Goal: Information Seeking & Learning: Learn about a topic

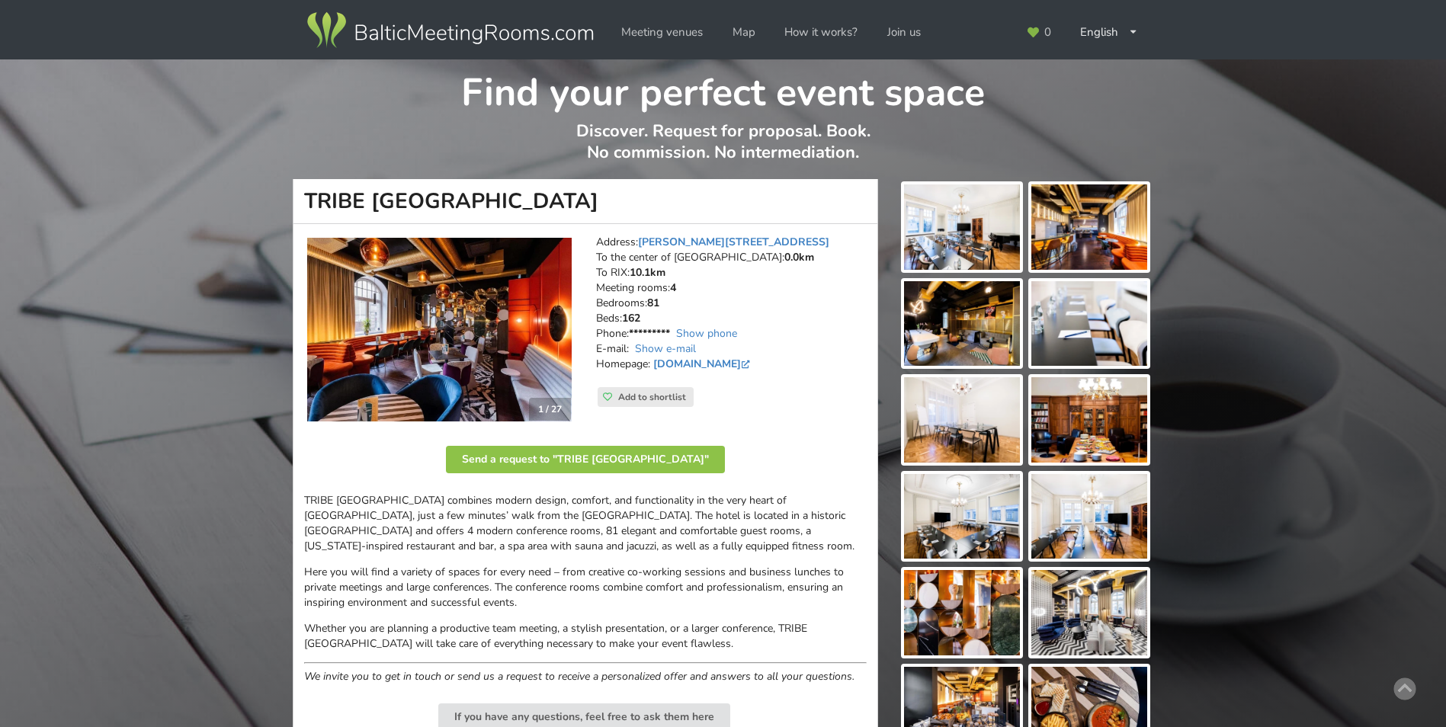
scroll to position [610, 0]
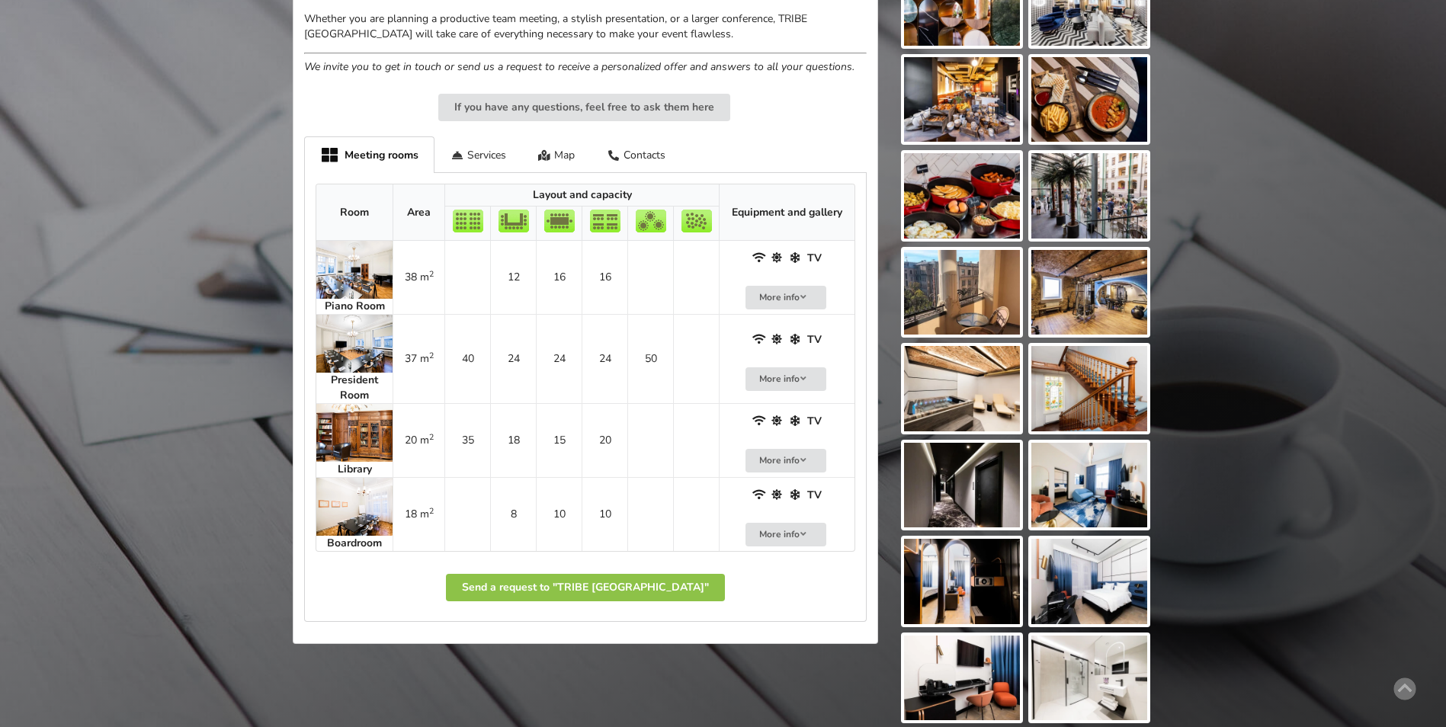
click at [366, 500] on img at bounding box center [354, 507] width 76 height 58
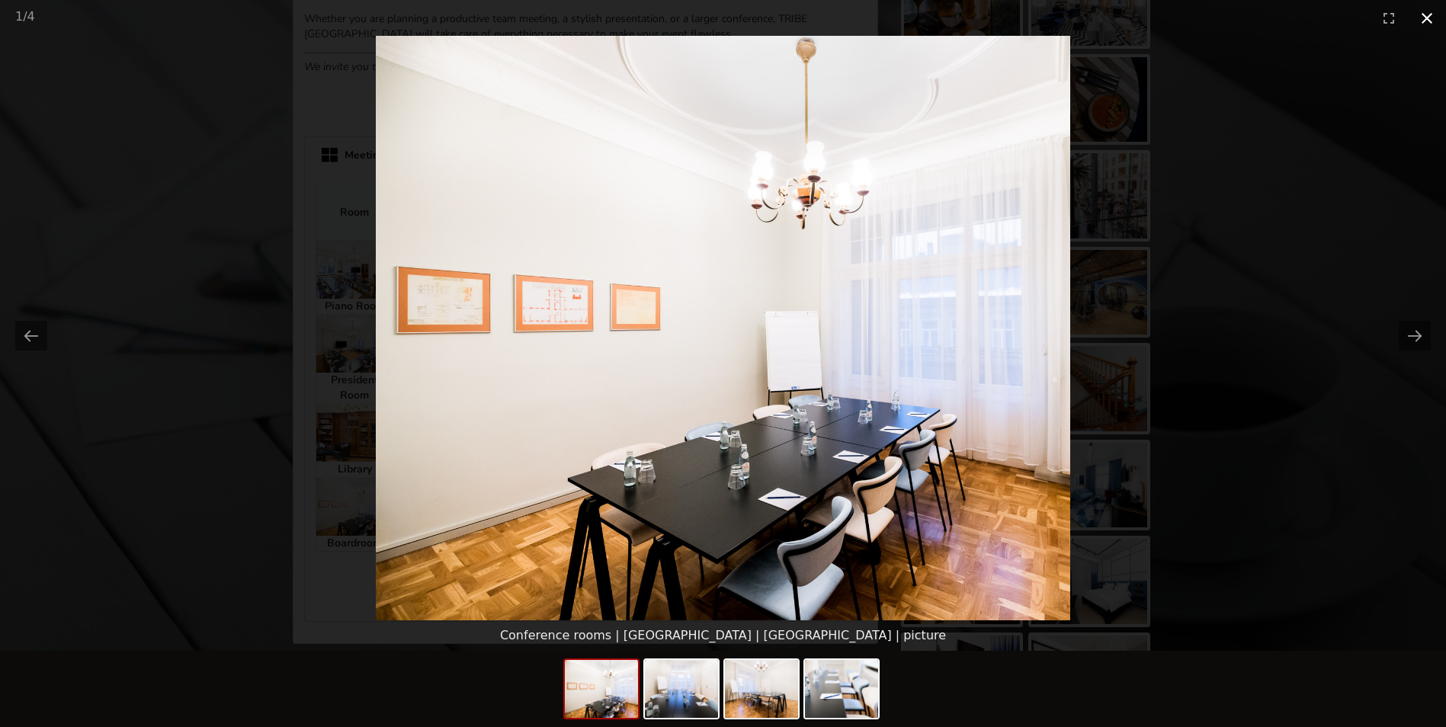
click at [1426, 19] on button "Close gallery" at bounding box center [1427, 18] width 38 height 36
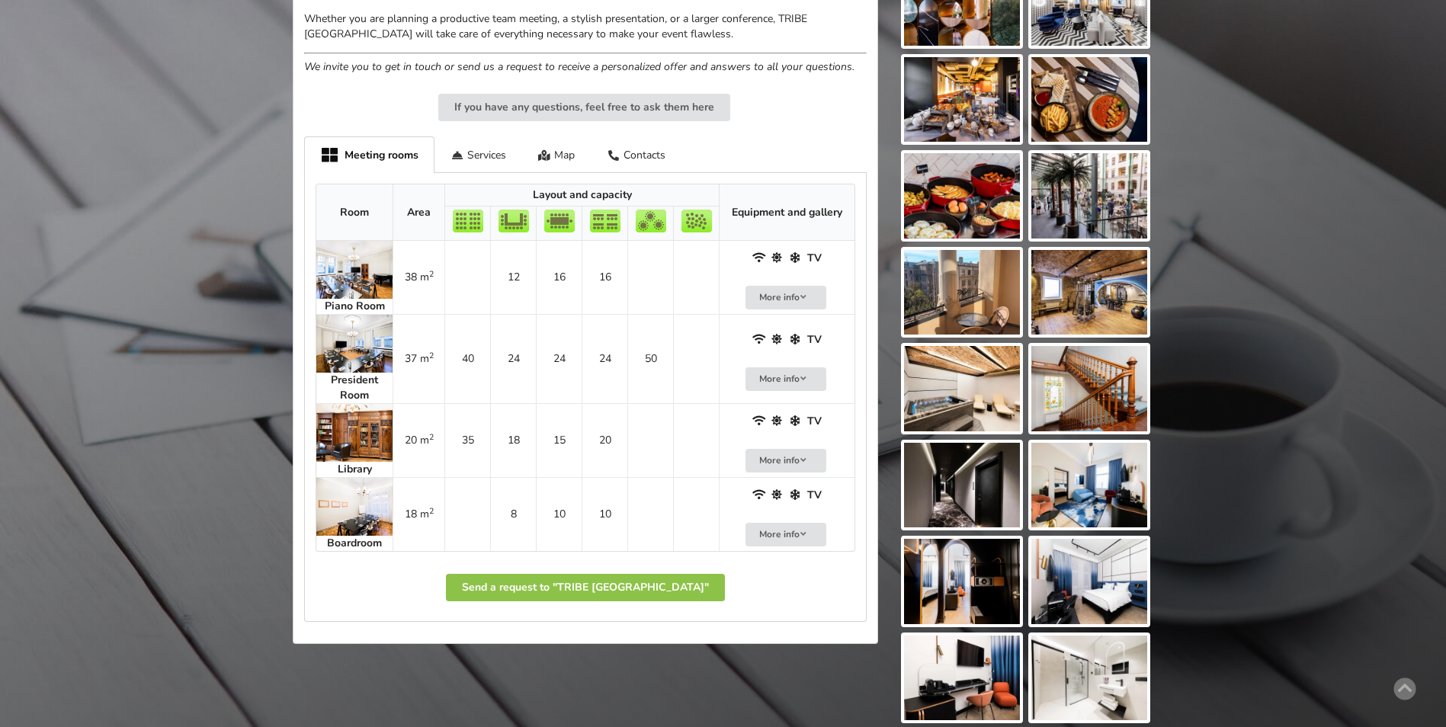
click at [372, 507] on img at bounding box center [354, 507] width 76 height 58
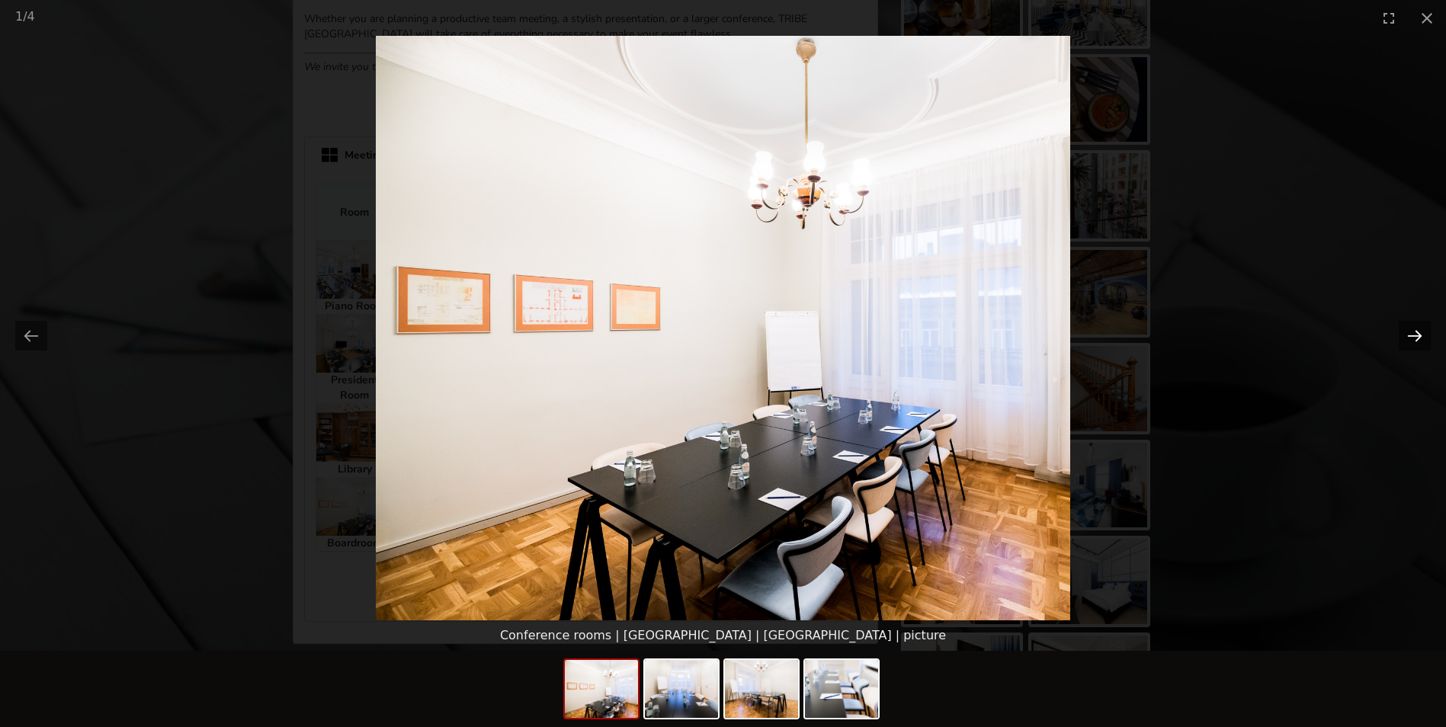
click at [1421, 332] on button "Next slide" at bounding box center [1415, 336] width 32 height 30
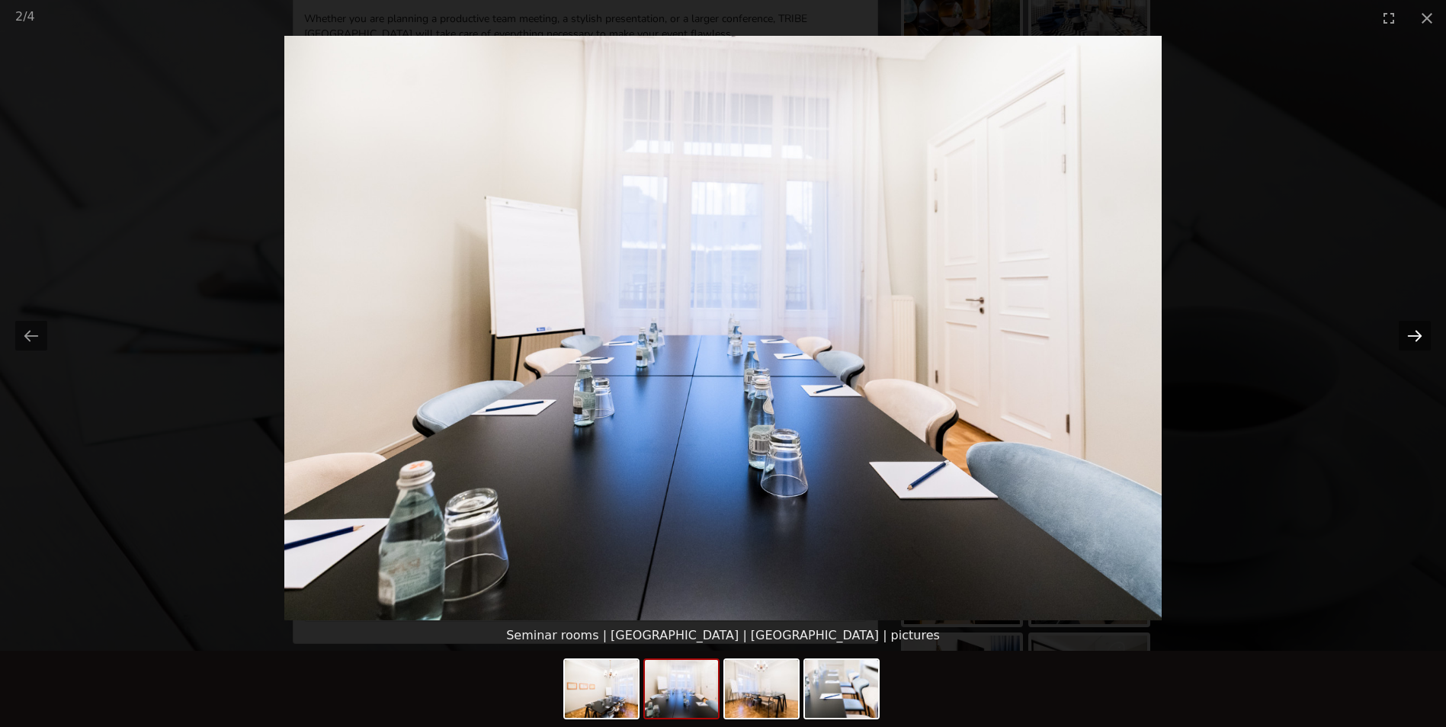
click at [1420, 333] on button "Next slide" at bounding box center [1415, 336] width 32 height 30
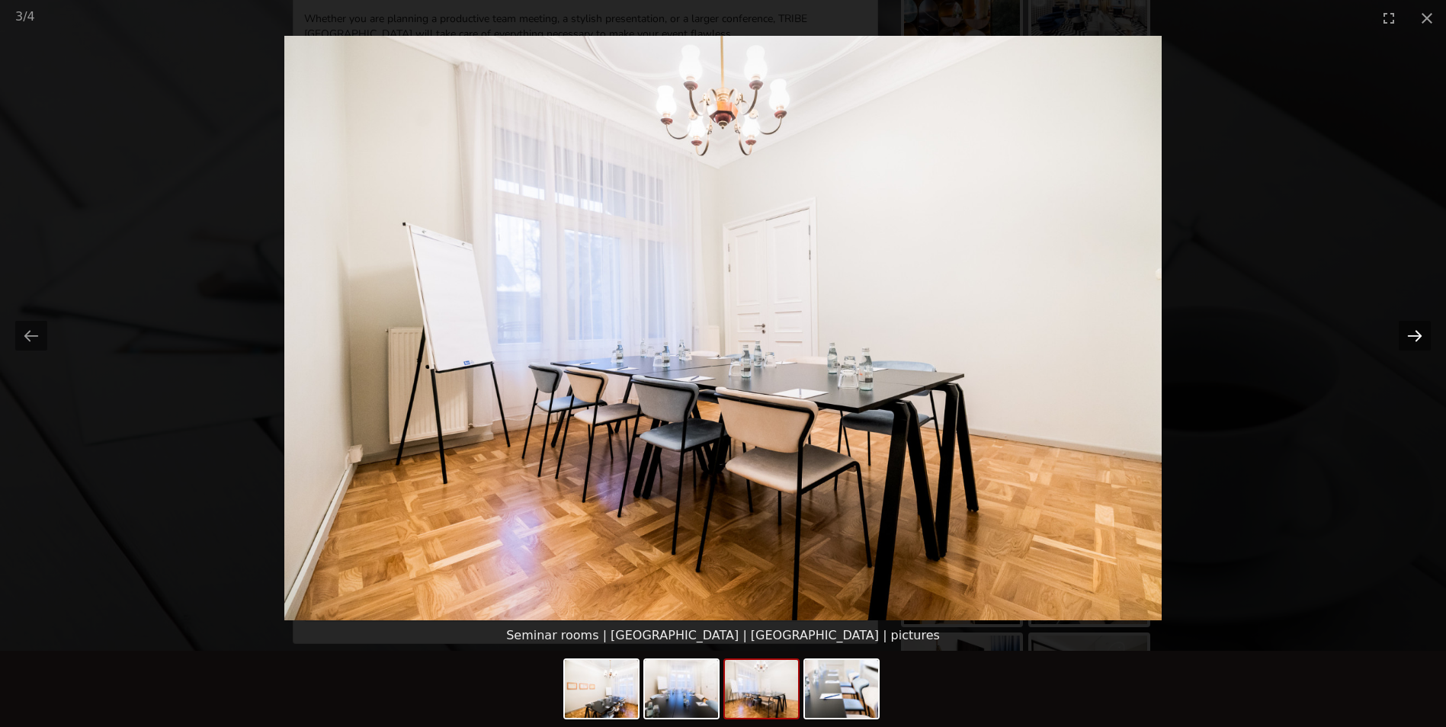
click at [1419, 334] on button "Next slide" at bounding box center [1415, 336] width 32 height 30
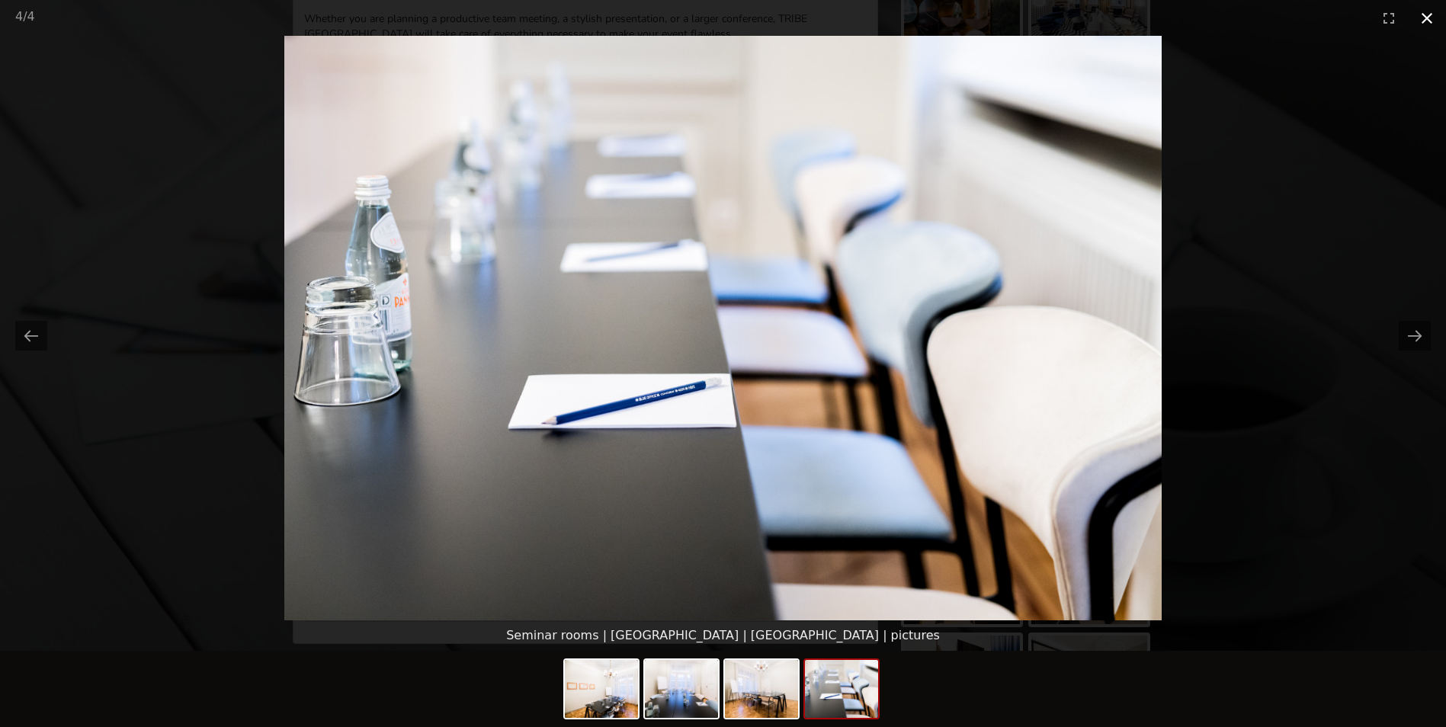
click at [1429, 17] on button "Close gallery" at bounding box center [1427, 18] width 38 height 36
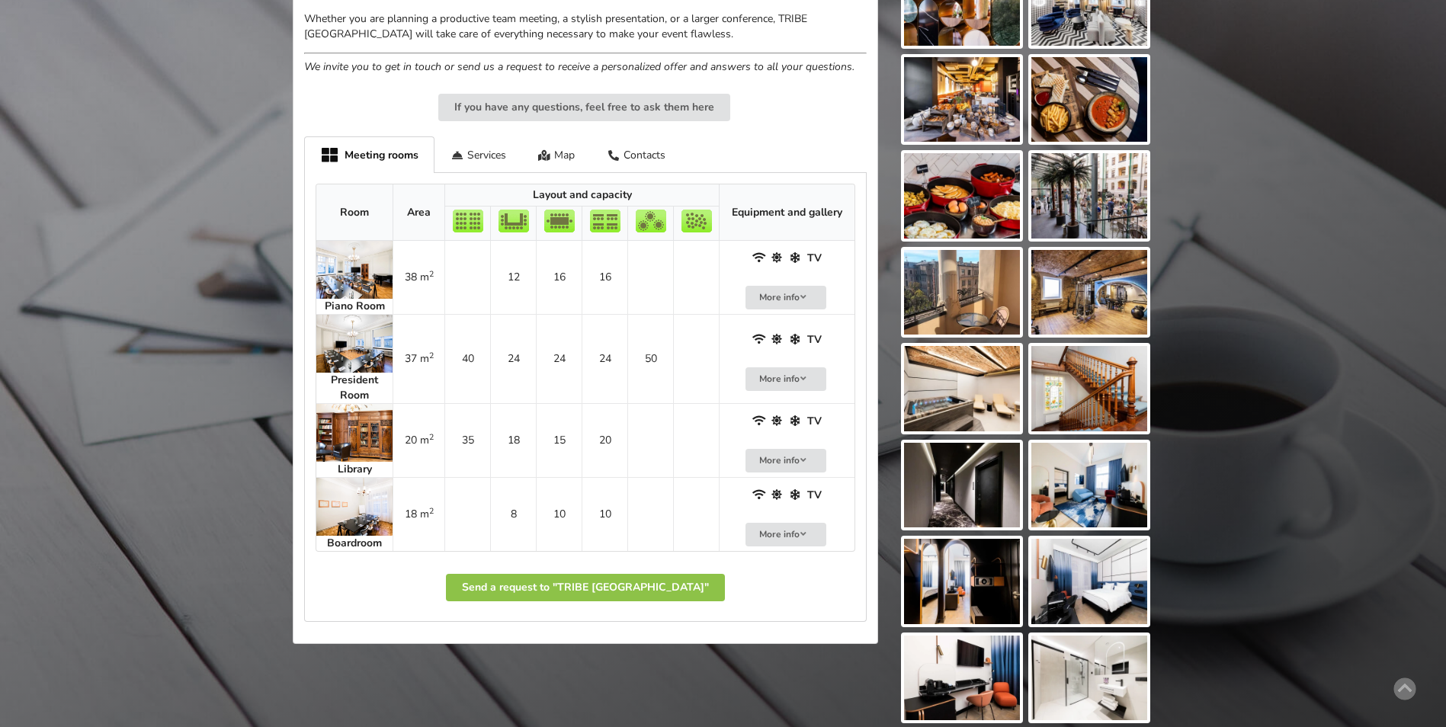
click at [349, 502] on img at bounding box center [354, 507] width 76 height 58
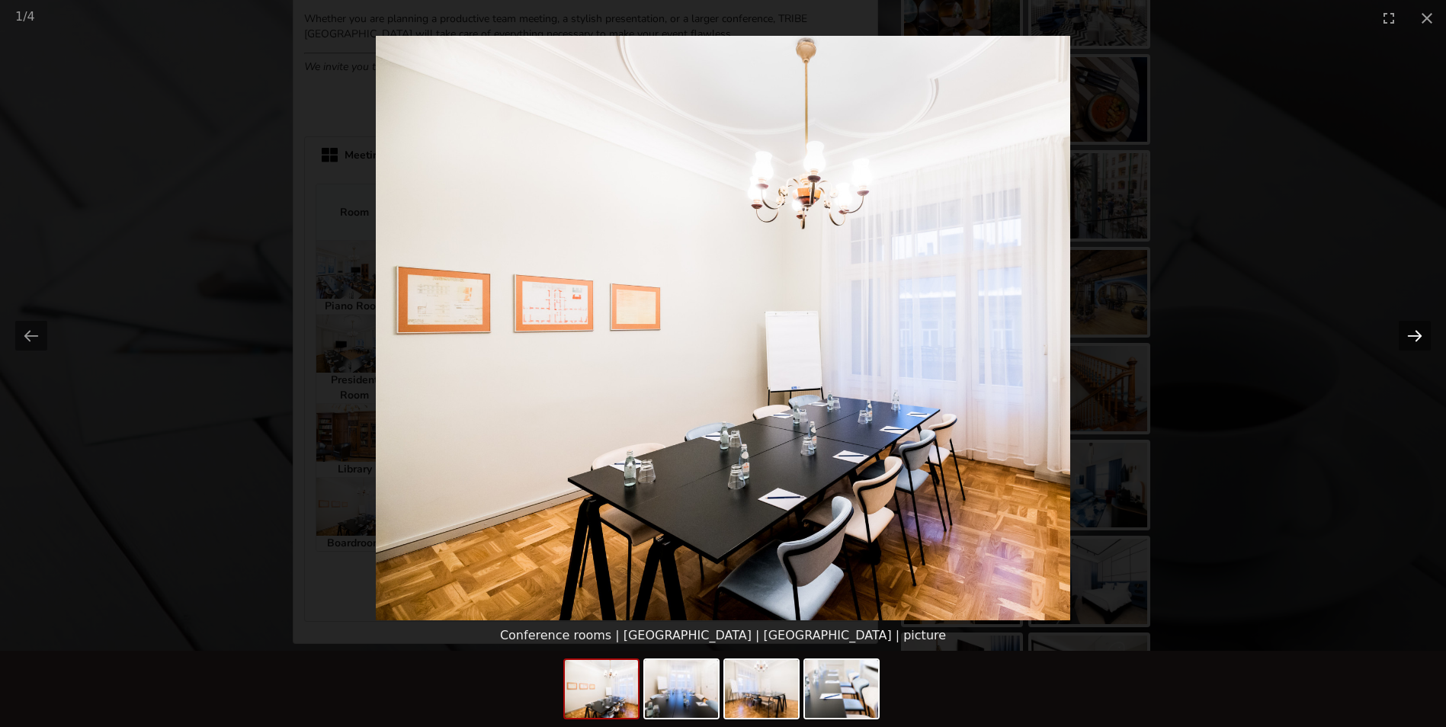
click at [1420, 339] on button "Next slide" at bounding box center [1415, 336] width 32 height 30
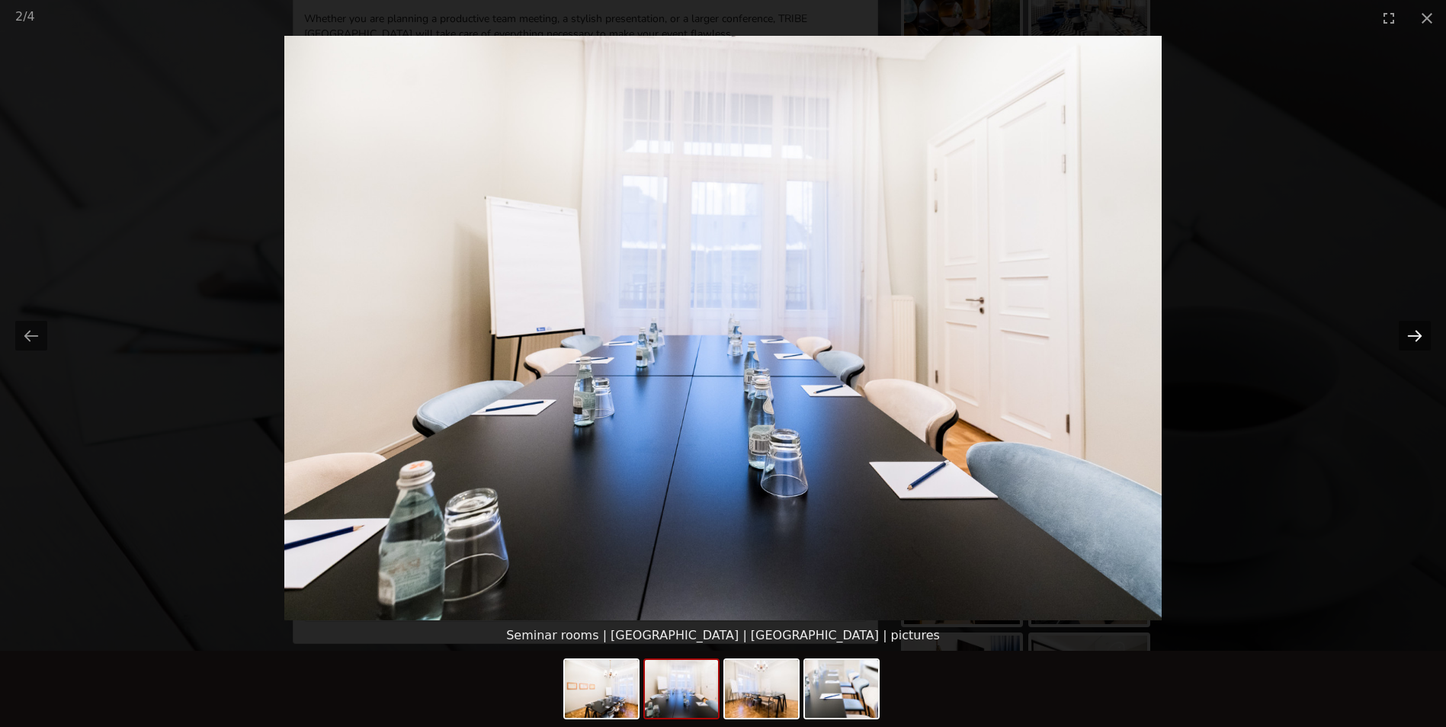
click at [1420, 339] on button "Next slide" at bounding box center [1415, 336] width 32 height 30
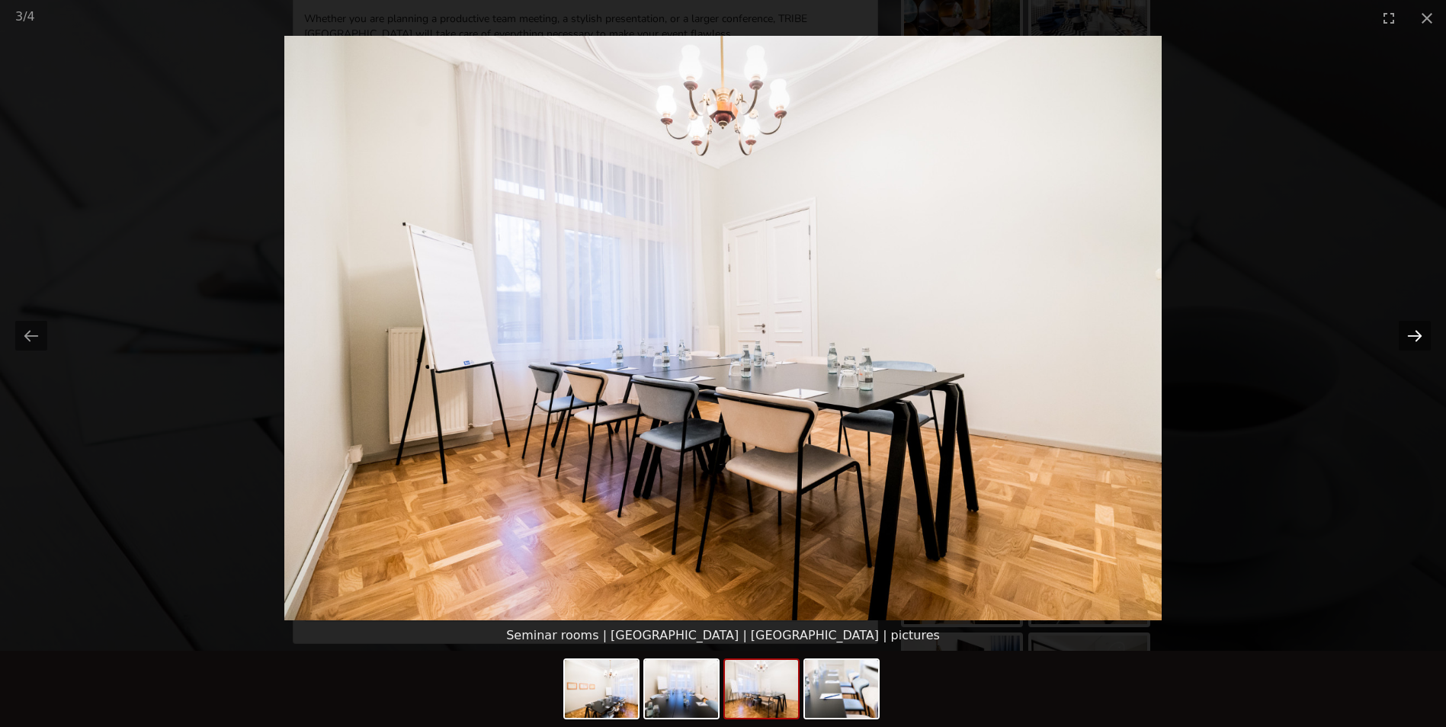
click at [1419, 339] on button "Next slide" at bounding box center [1415, 336] width 32 height 30
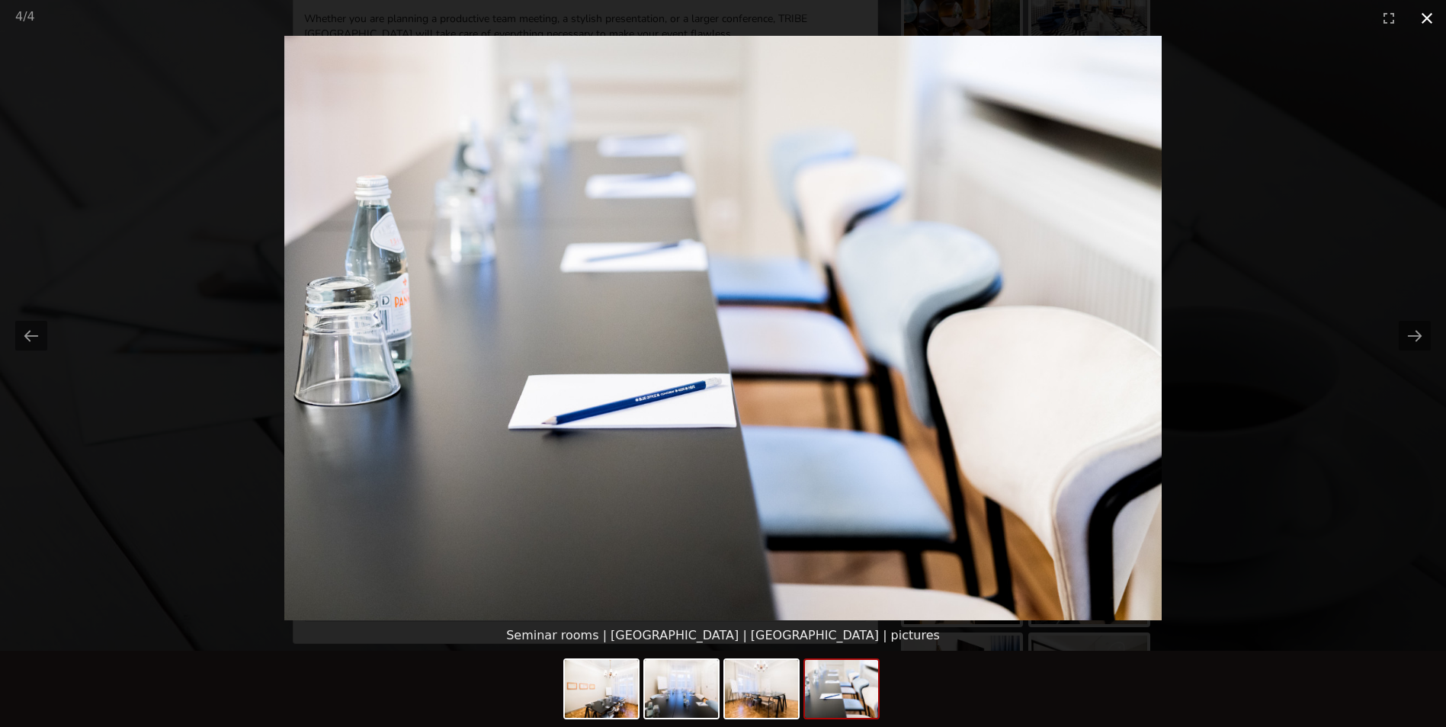
click at [1428, 18] on button "Close gallery" at bounding box center [1427, 18] width 38 height 36
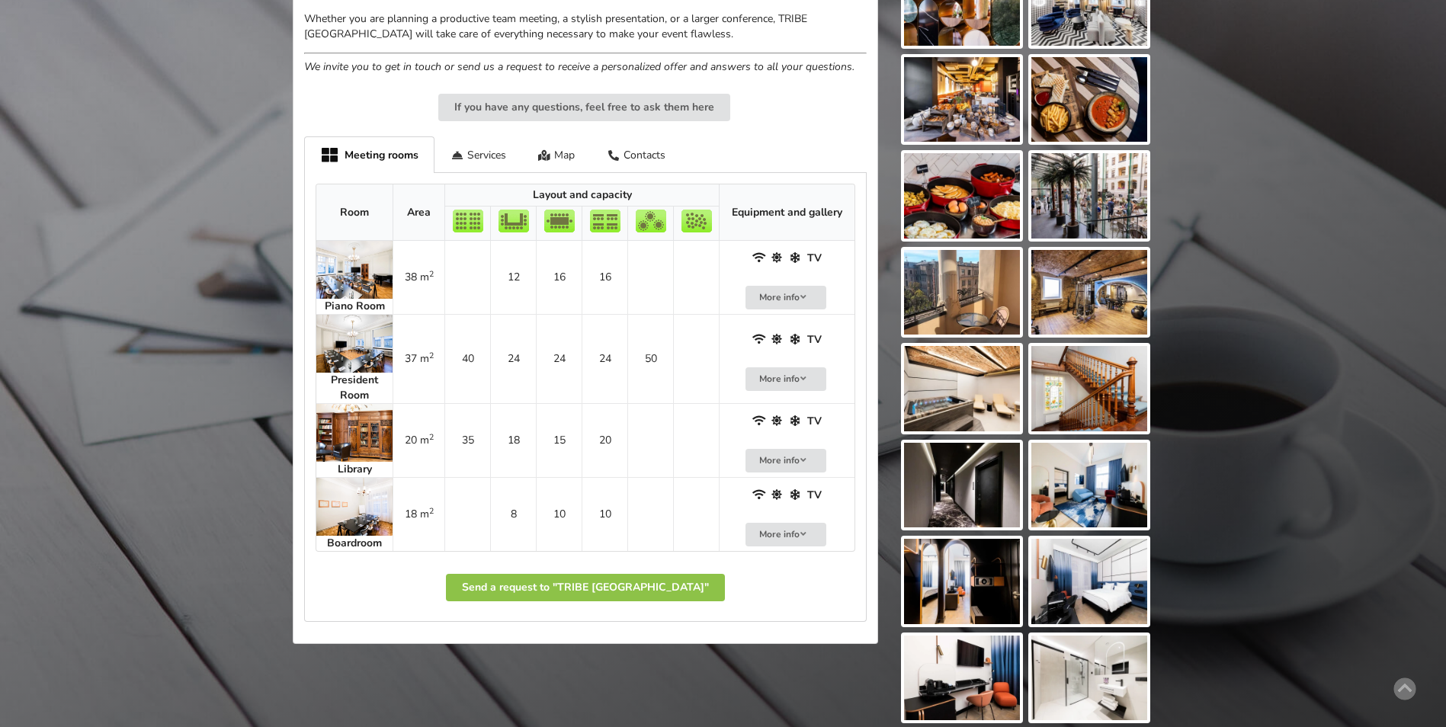
click at [354, 493] on img at bounding box center [354, 507] width 76 height 58
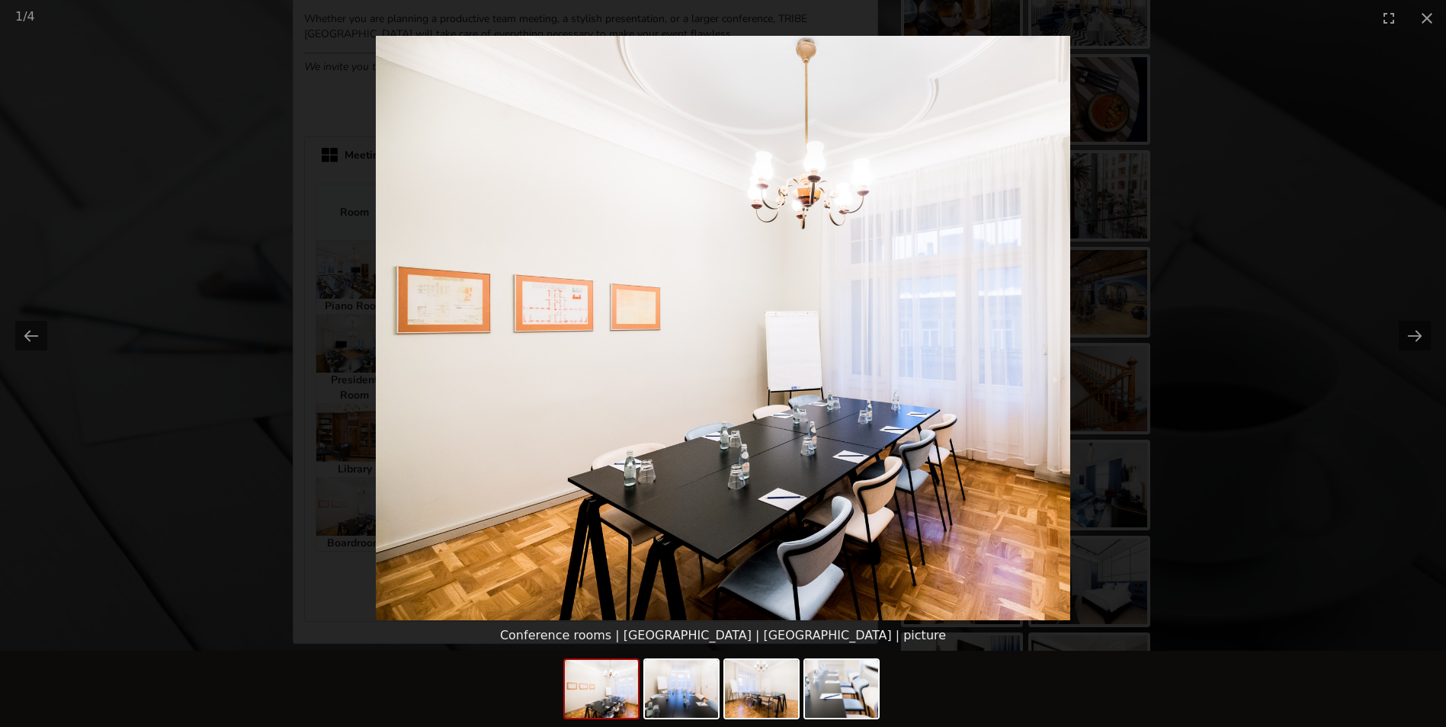
scroll to position [0, 0]
click at [664, 693] on img at bounding box center [681, 689] width 73 height 58
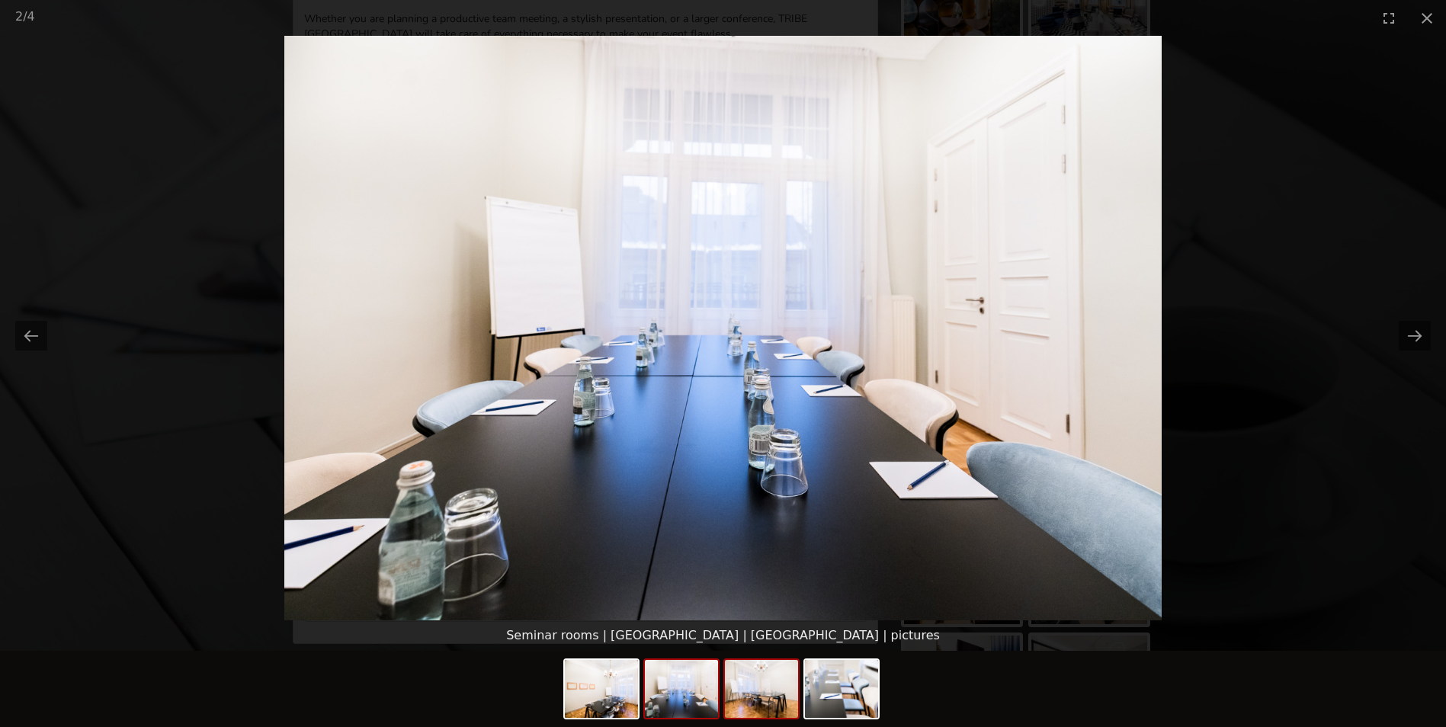
click at [771, 681] on img at bounding box center [761, 689] width 73 height 58
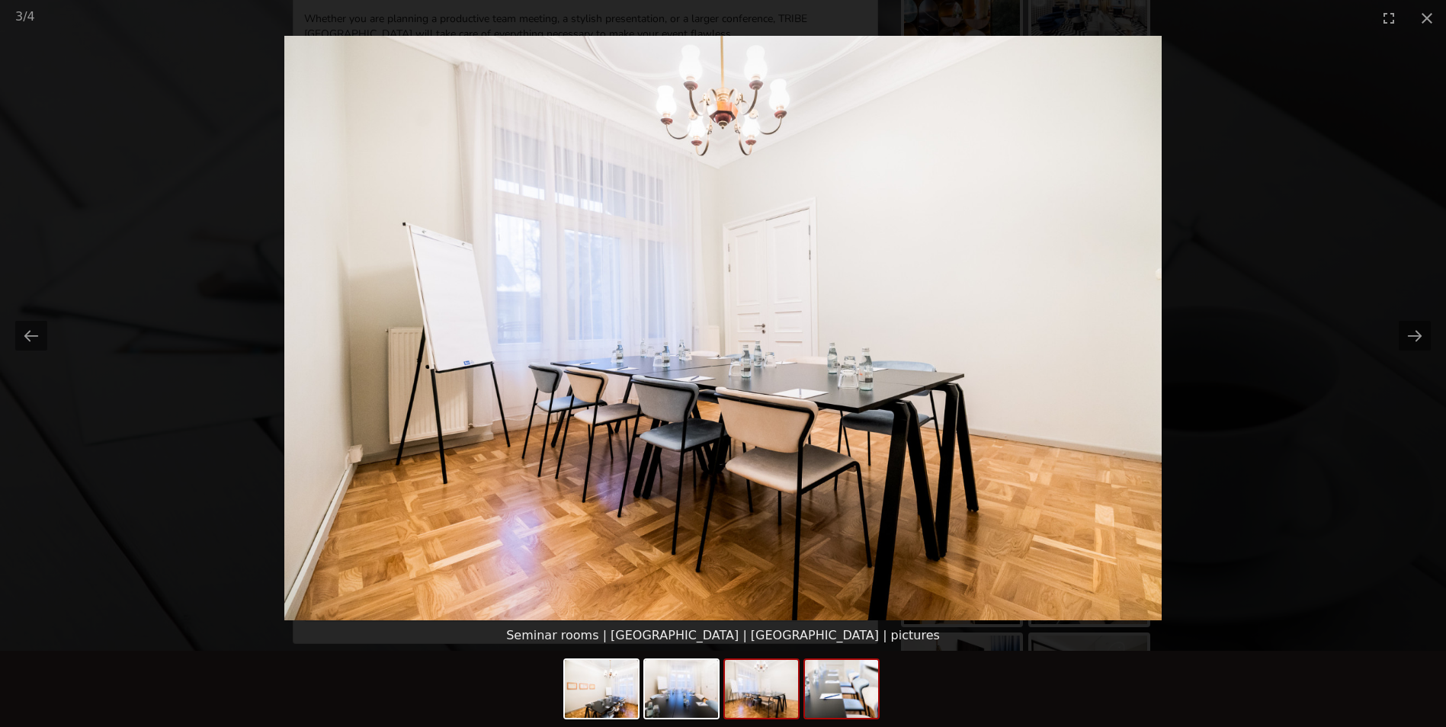
click at [846, 701] on img at bounding box center [841, 689] width 73 height 58
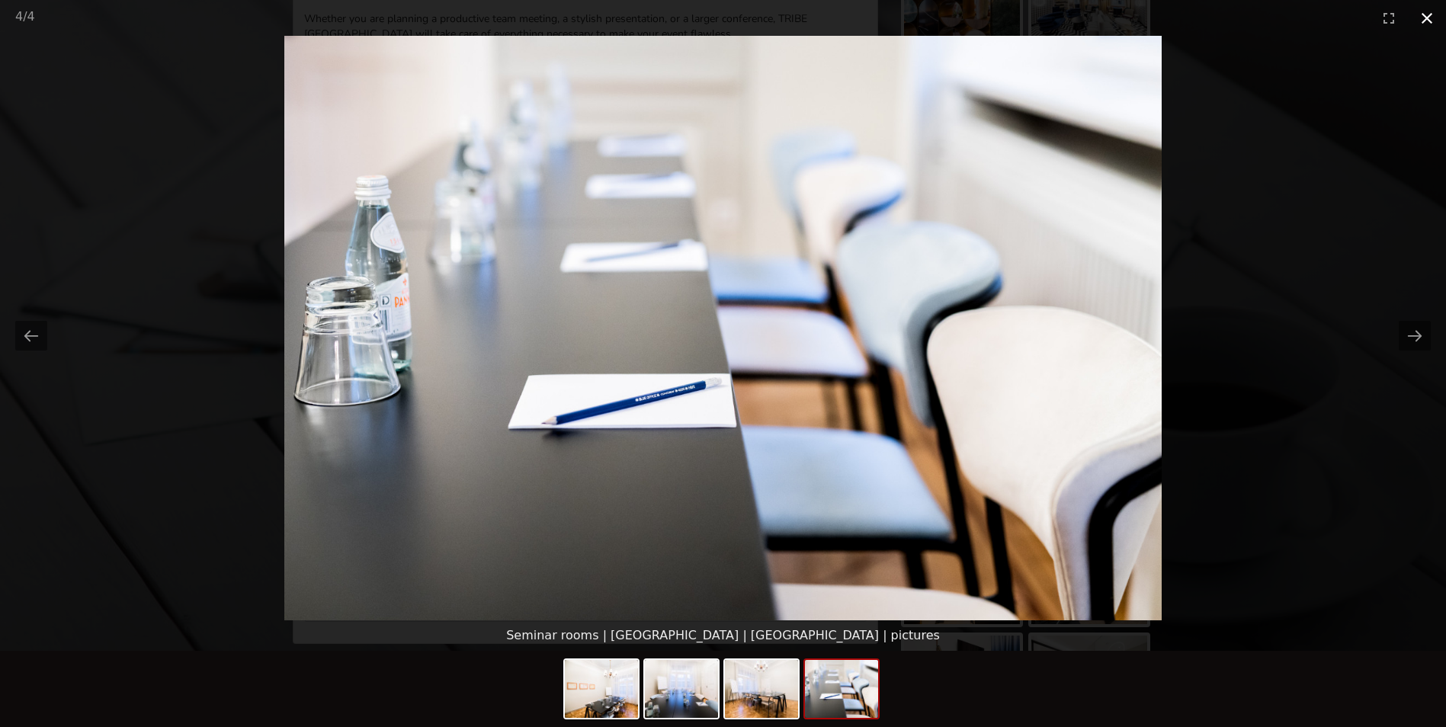
click at [1423, 18] on button "Close gallery" at bounding box center [1427, 18] width 38 height 36
